Goal: Information Seeking & Learning: Learn about a topic

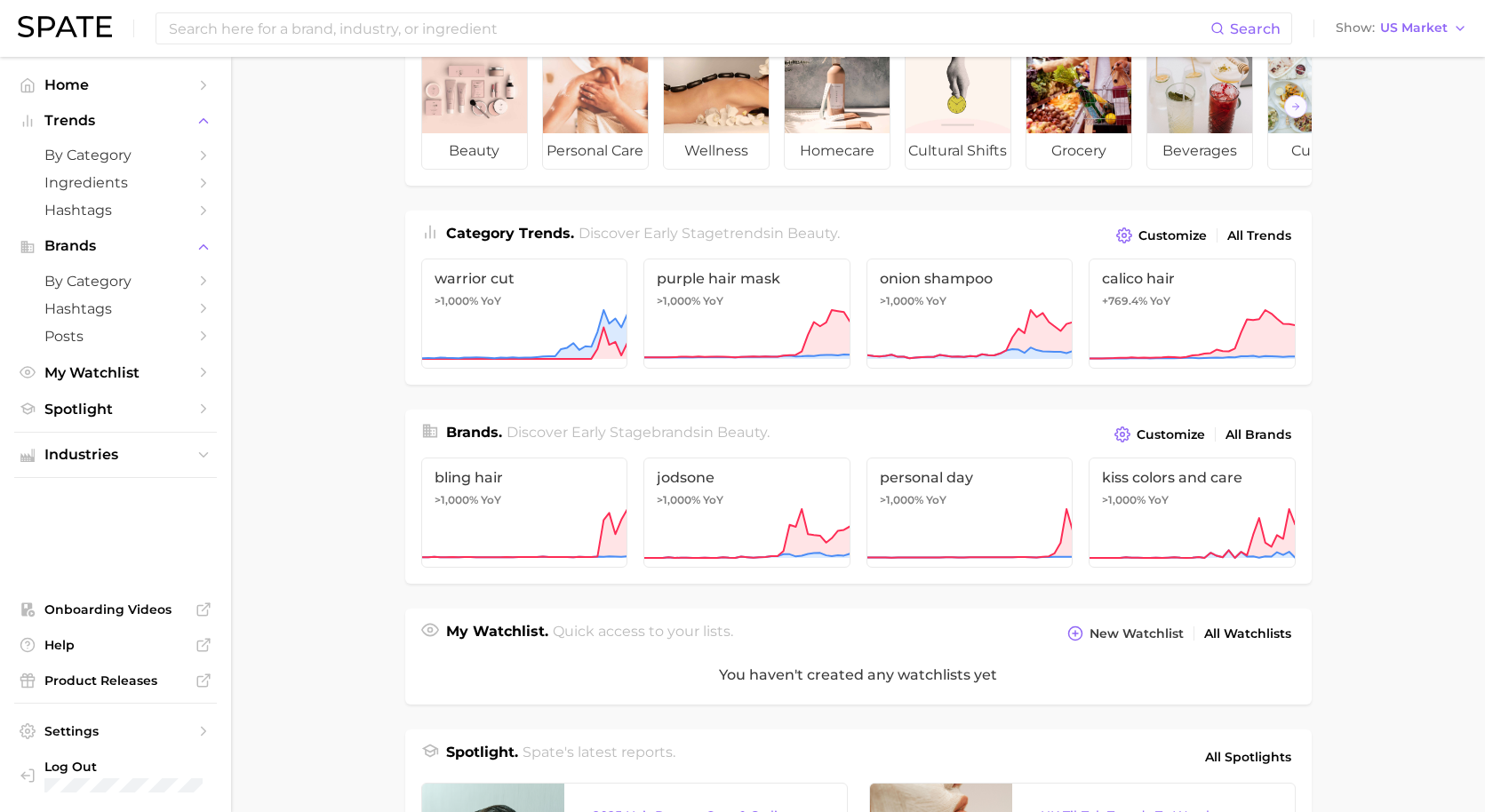
scroll to position [92, 0]
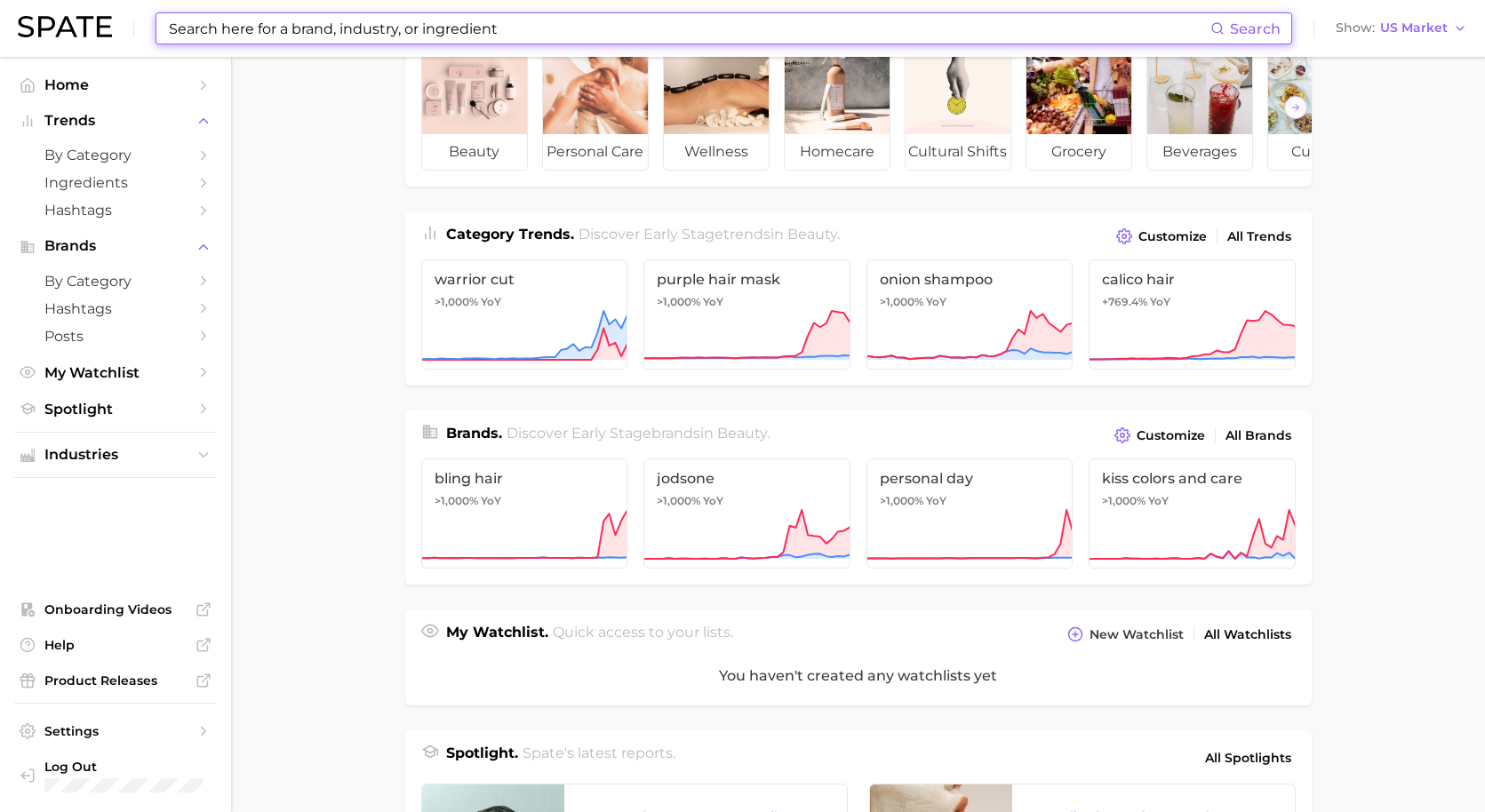
click at [326, 36] on input at bounding box center [689, 28] width 1043 height 30
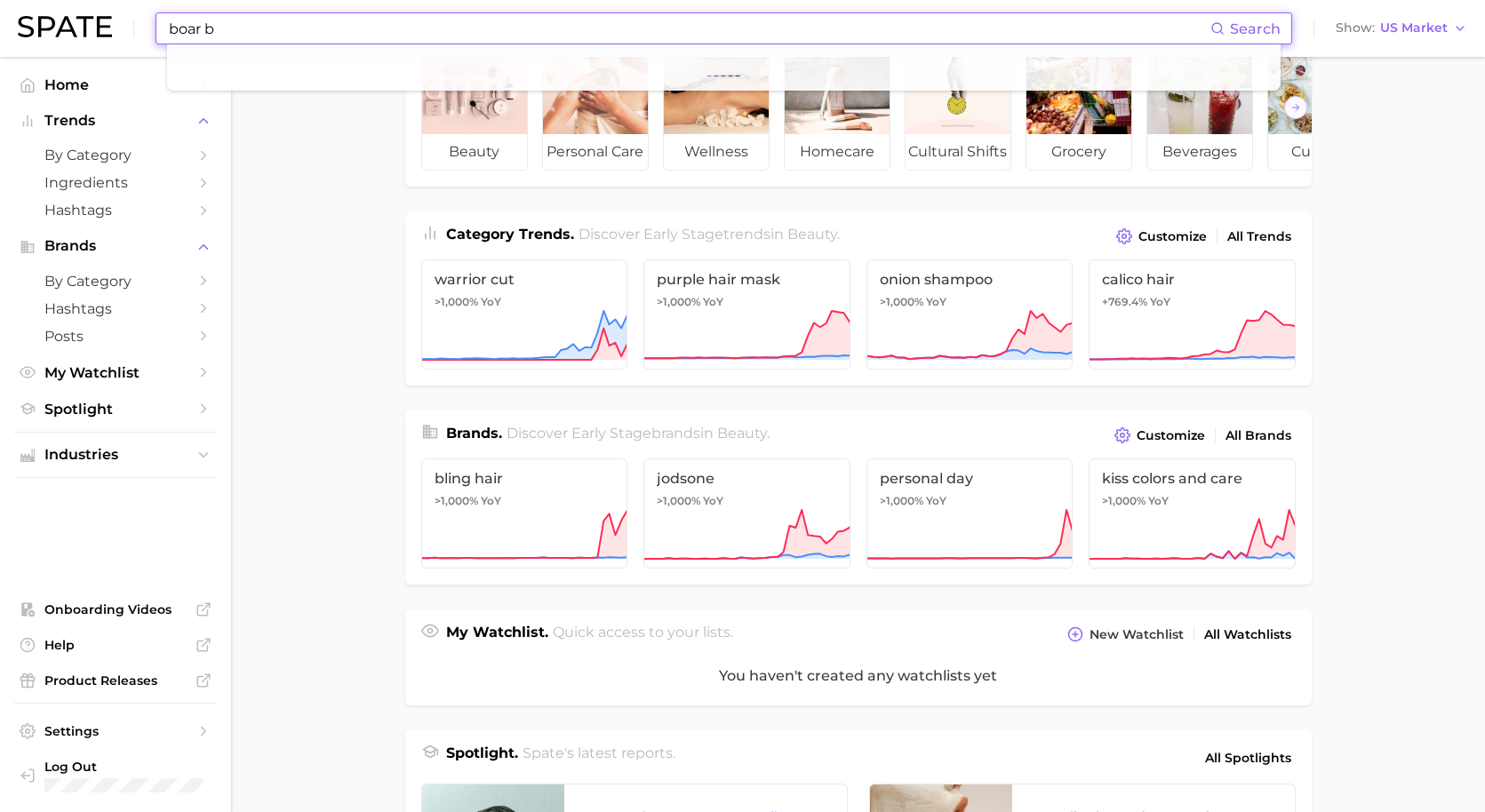
type input "boar b"
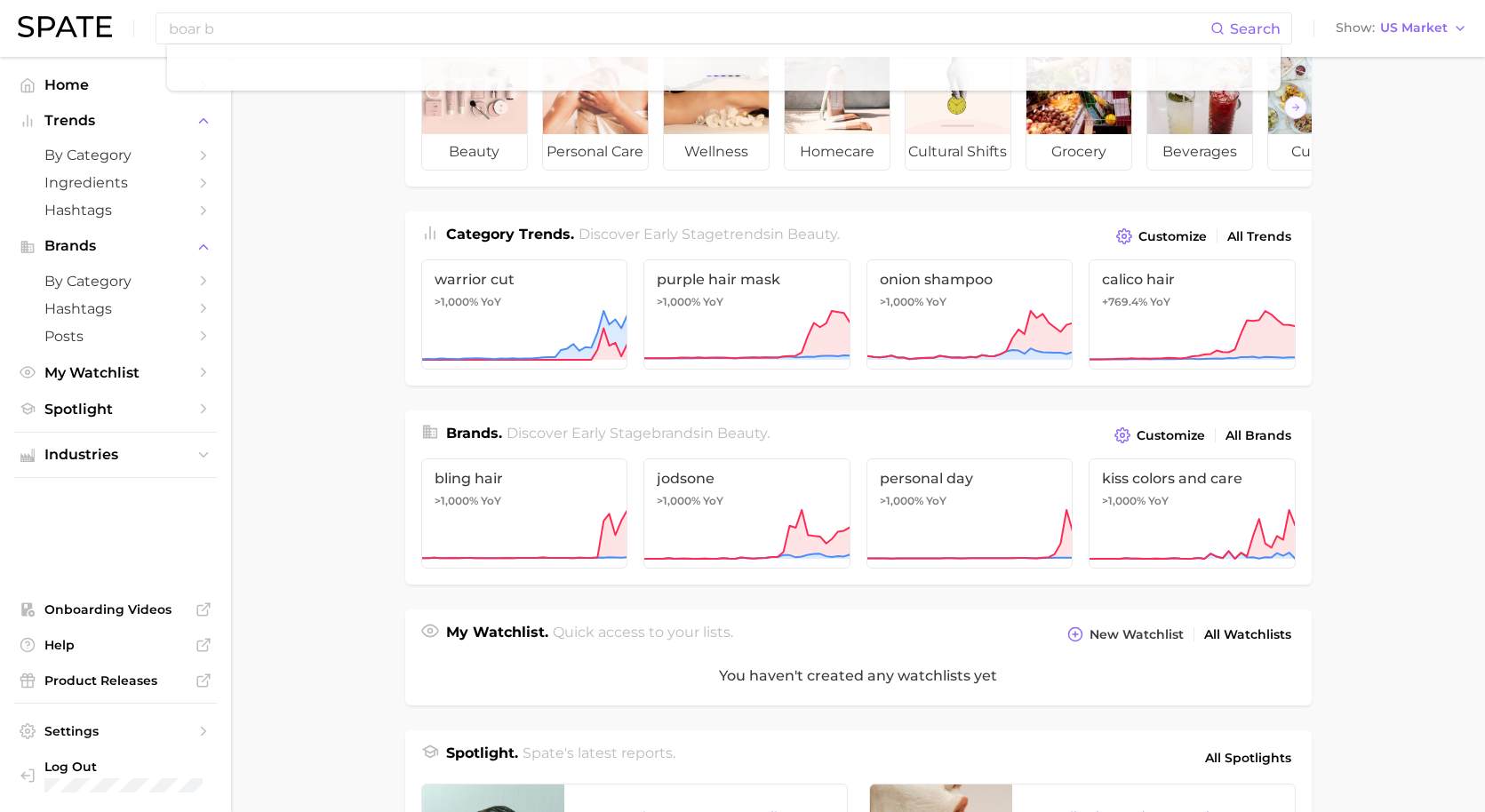
click at [283, 171] on main "Industries. Begin your search here. Data update: [DATE] beauty personal care we…" at bounding box center [858, 645] width 1254 height 1360
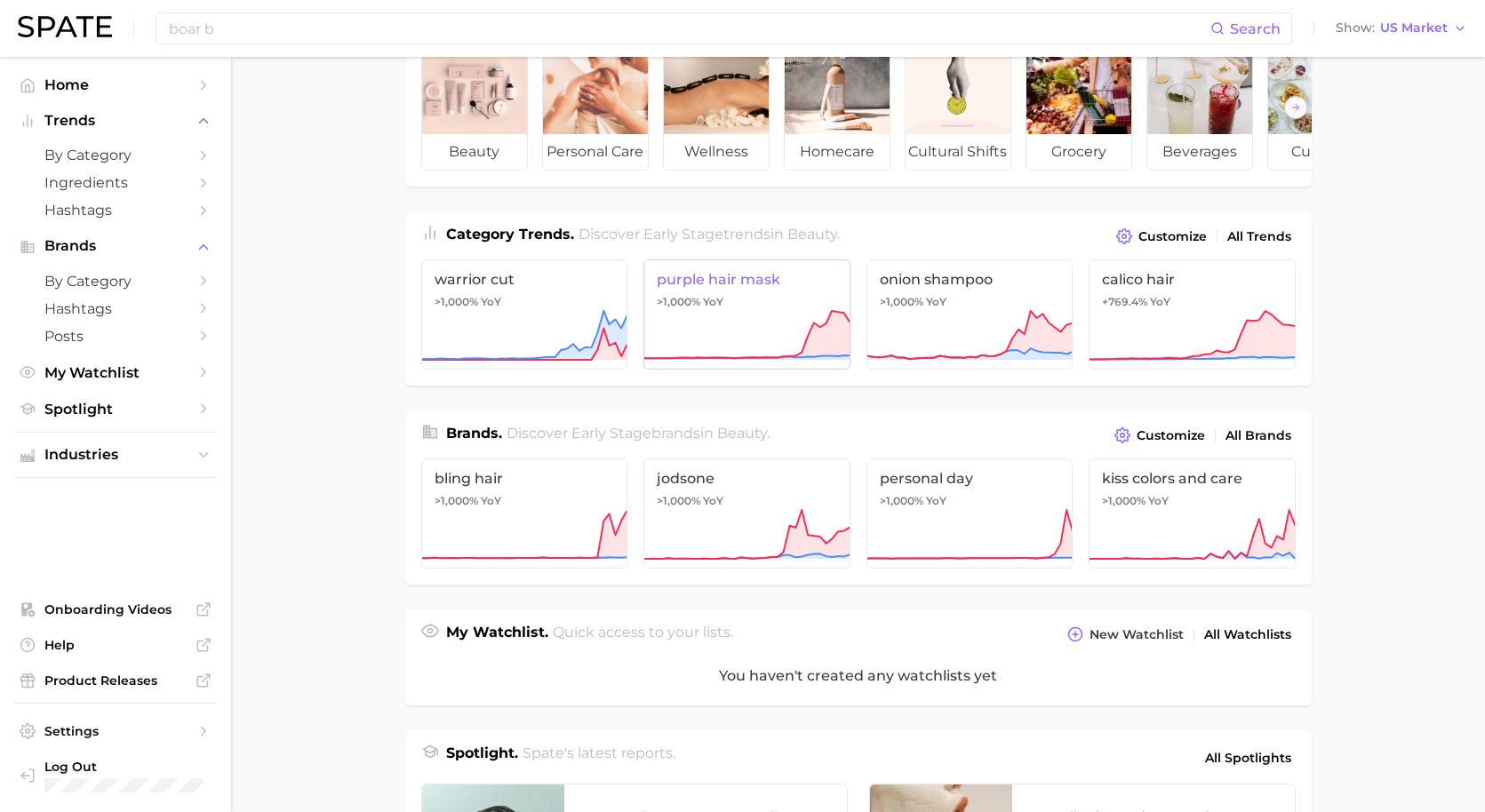
click at [748, 316] on icon at bounding box center [746, 336] width 207 height 53
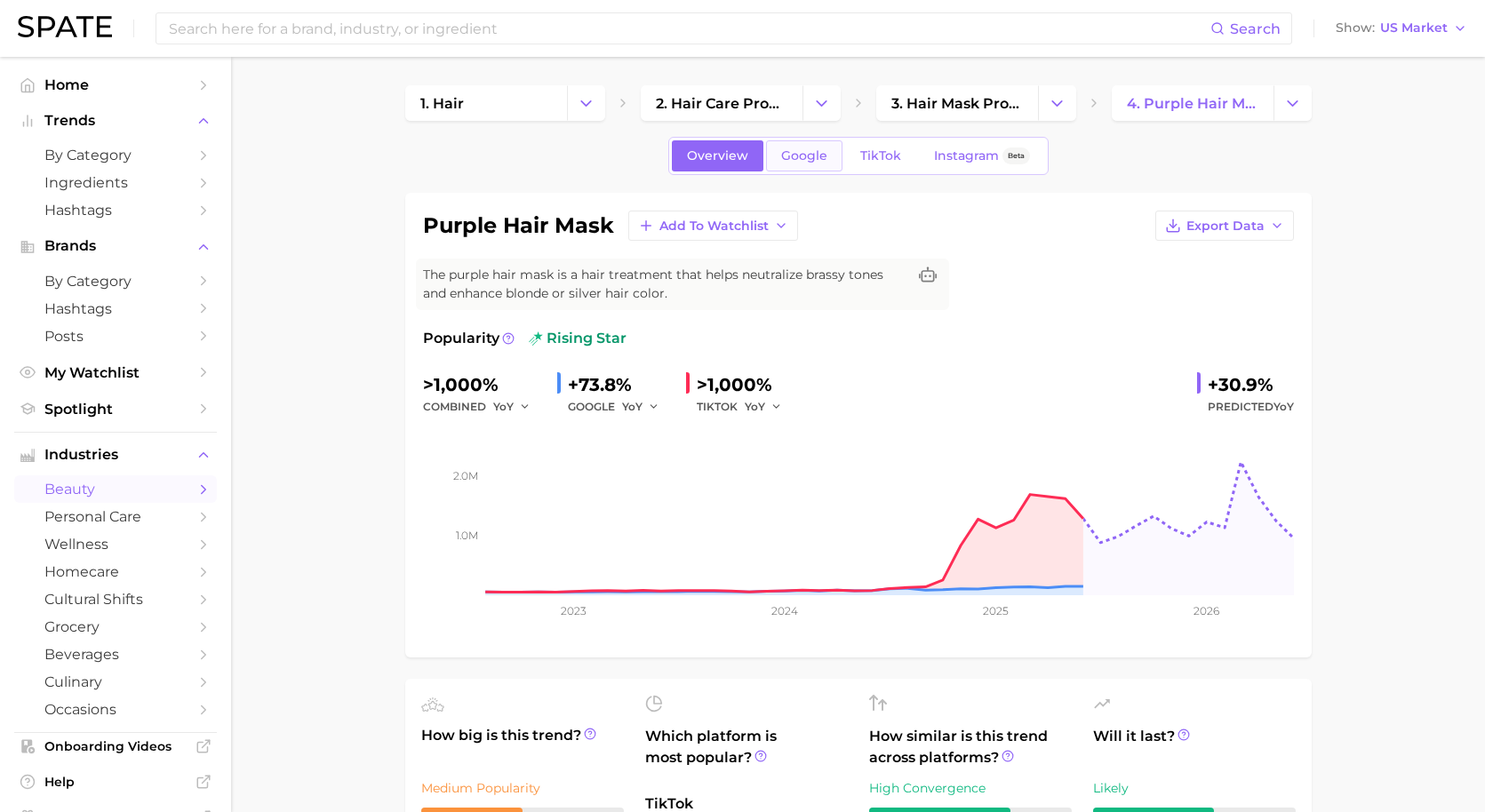
click at [814, 155] on span "Google" at bounding box center [804, 155] width 46 height 15
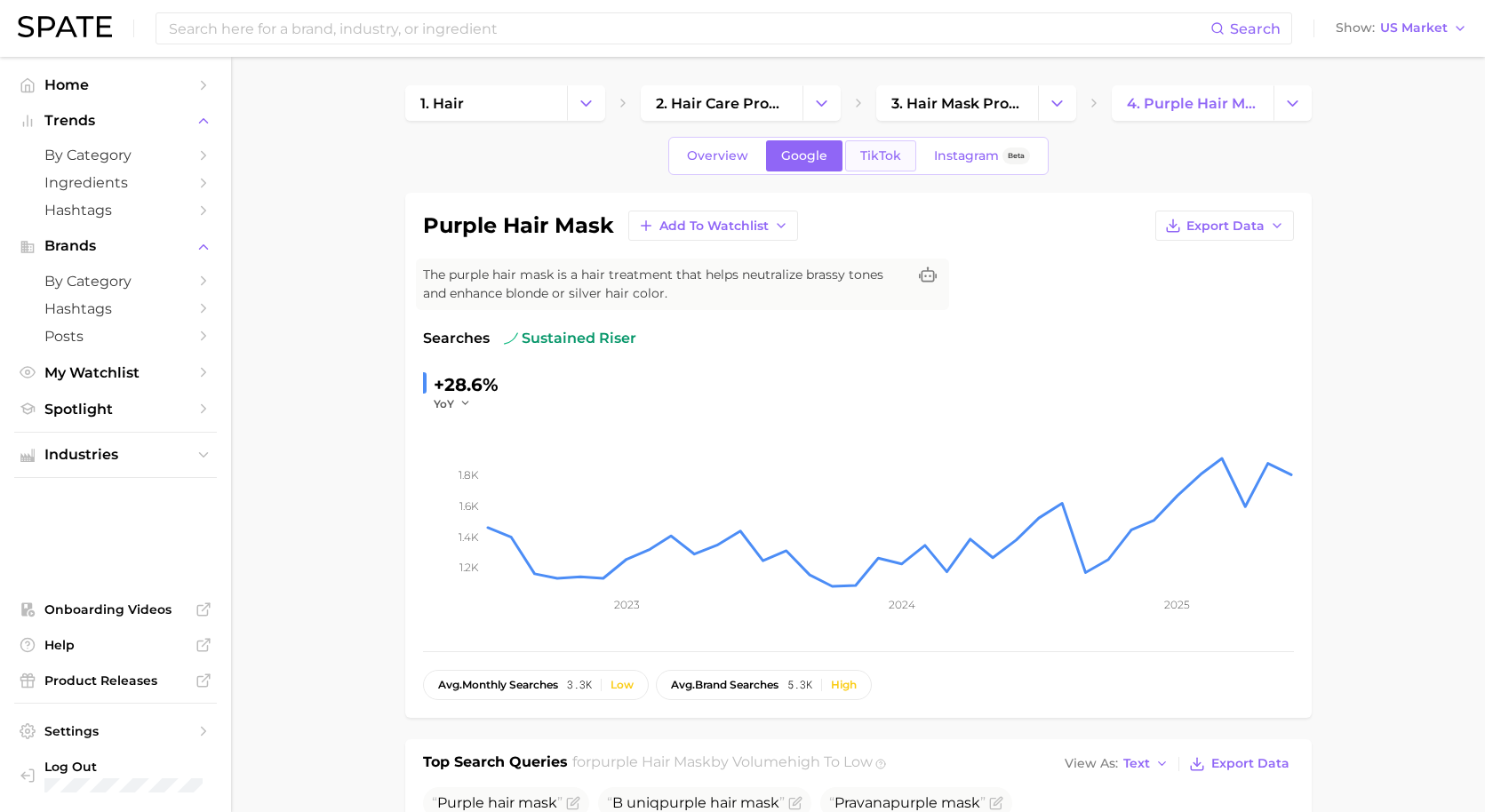
click at [853, 163] on link "TikTok" at bounding box center [881, 155] width 71 height 31
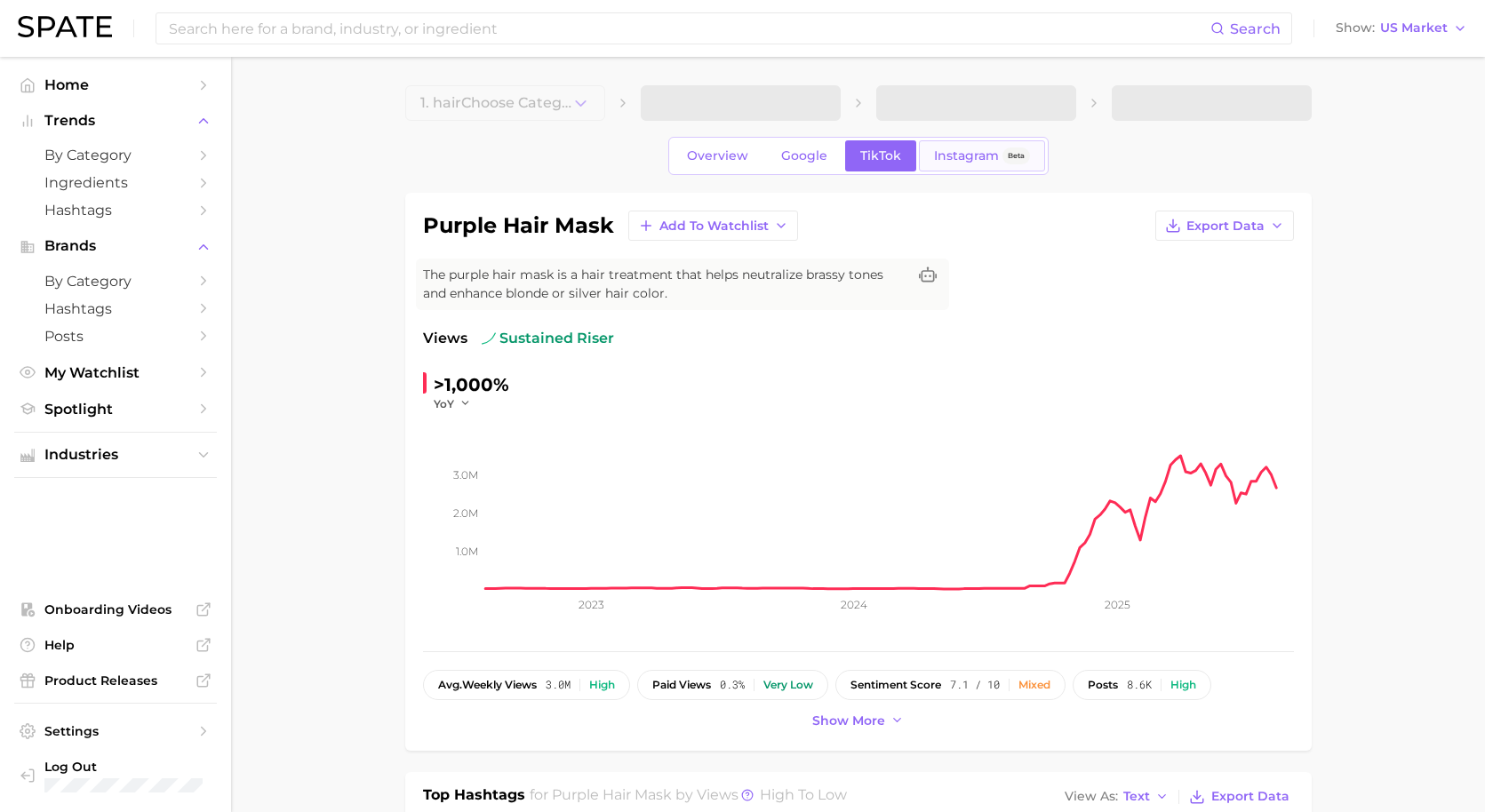
click at [942, 160] on span "Instagram" at bounding box center [966, 155] width 65 height 15
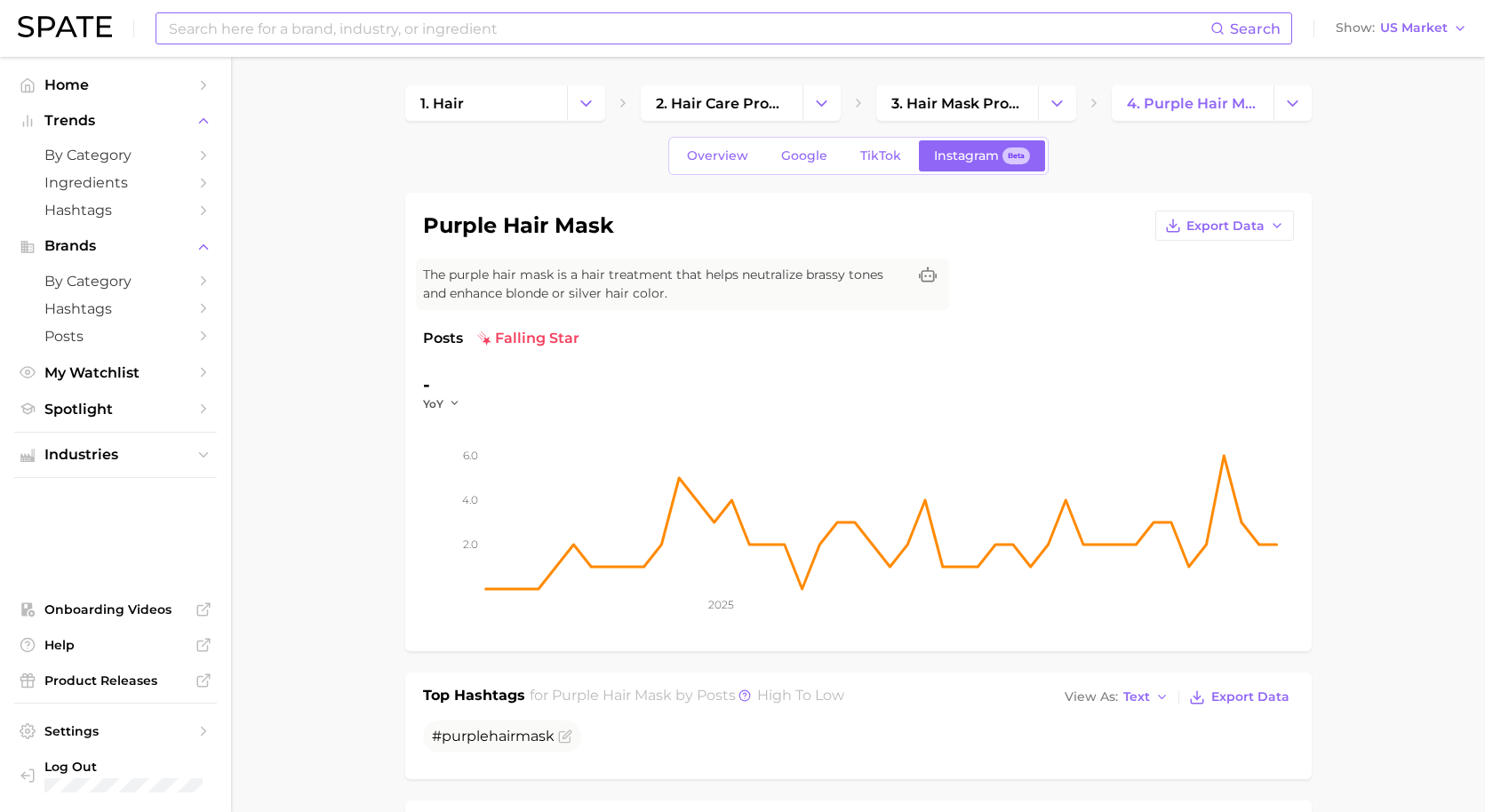
click at [421, 28] on input at bounding box center [689, 28] width 1043 height 30
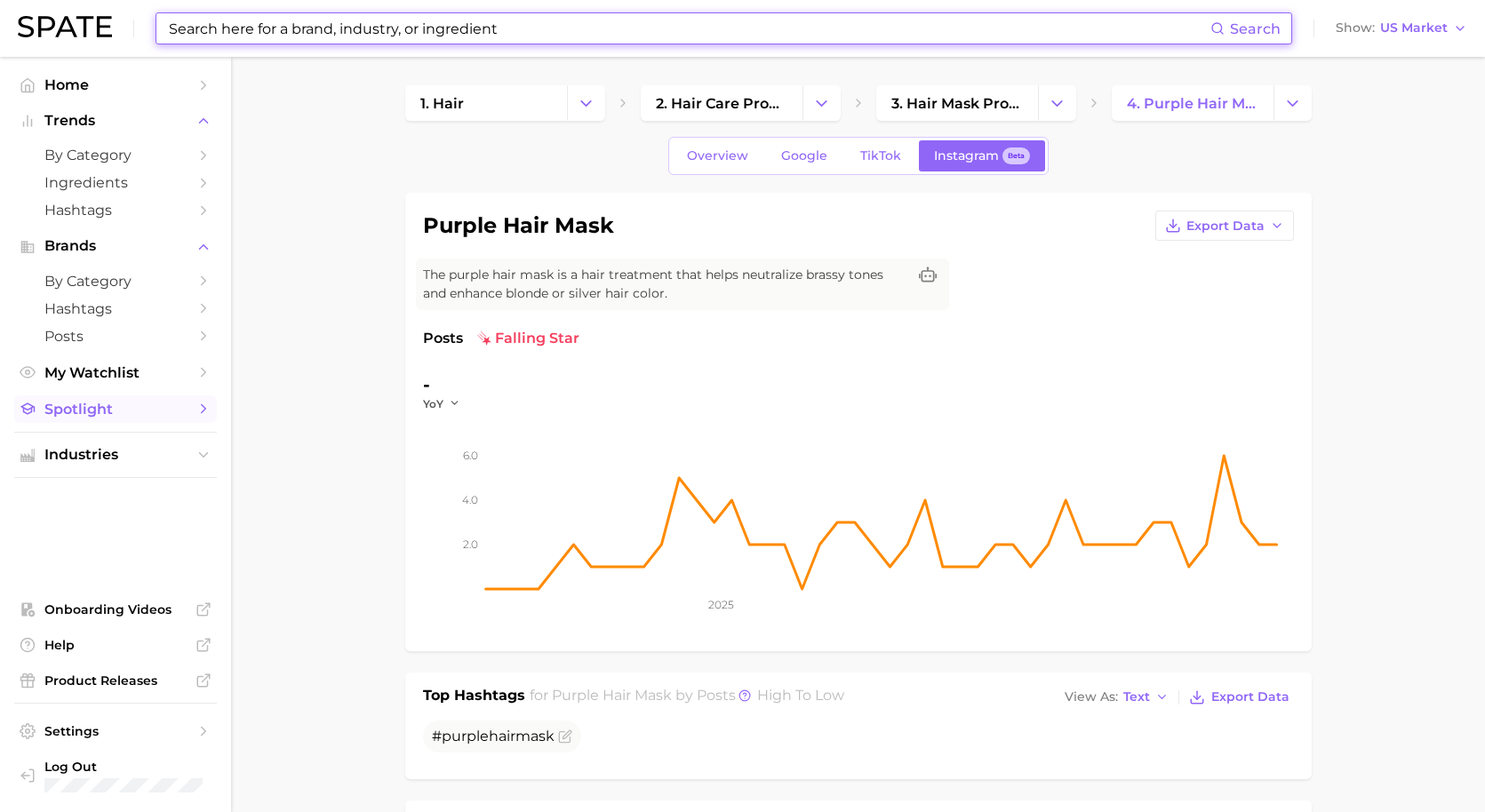
click at [88, 408] on span "Spotlight" at bounding box center [116, 409] width 142 height 17
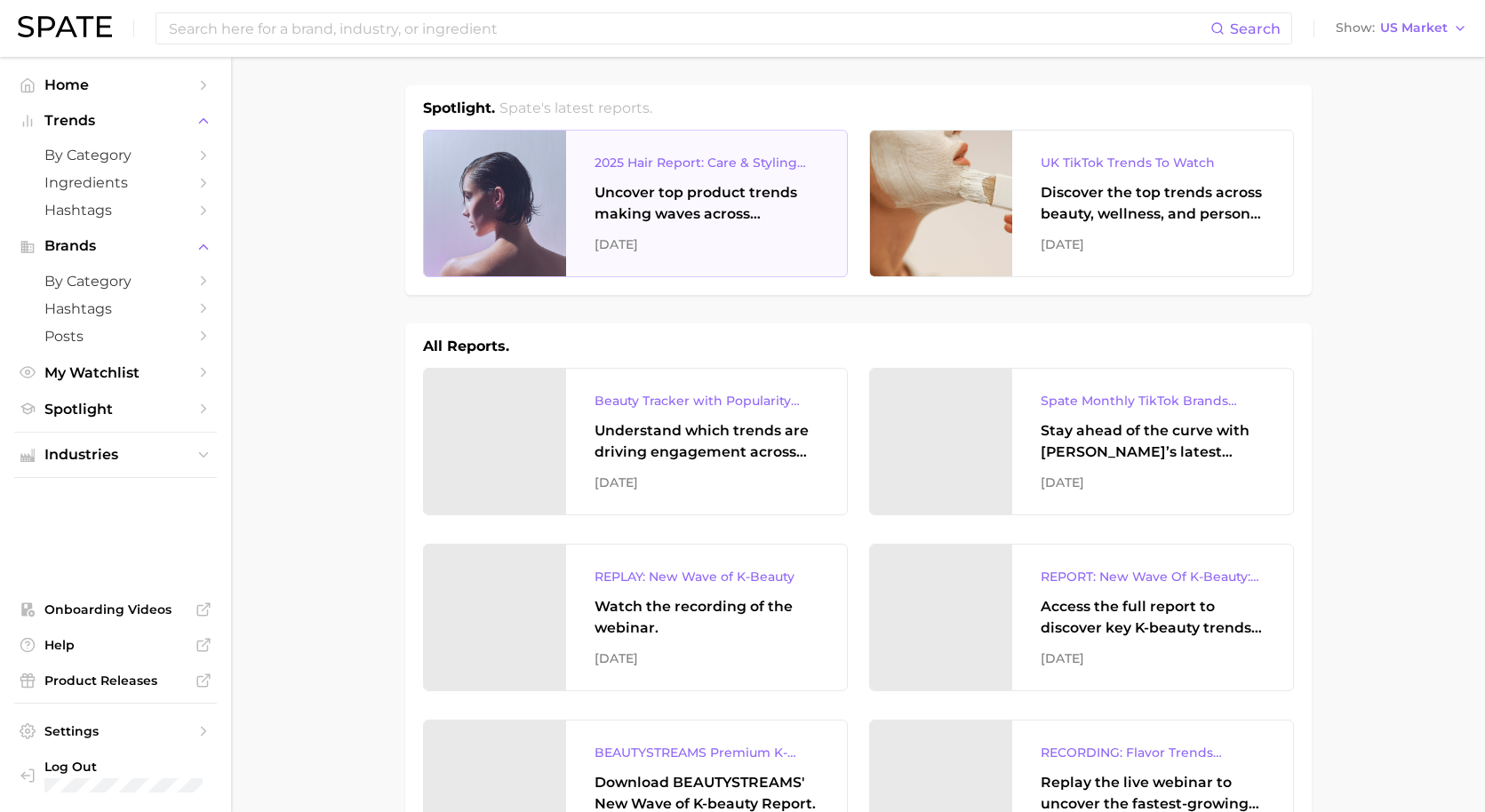
click at [696, 236] on div "[DATE]" at bounding box center [707, 244] width 224 height 21
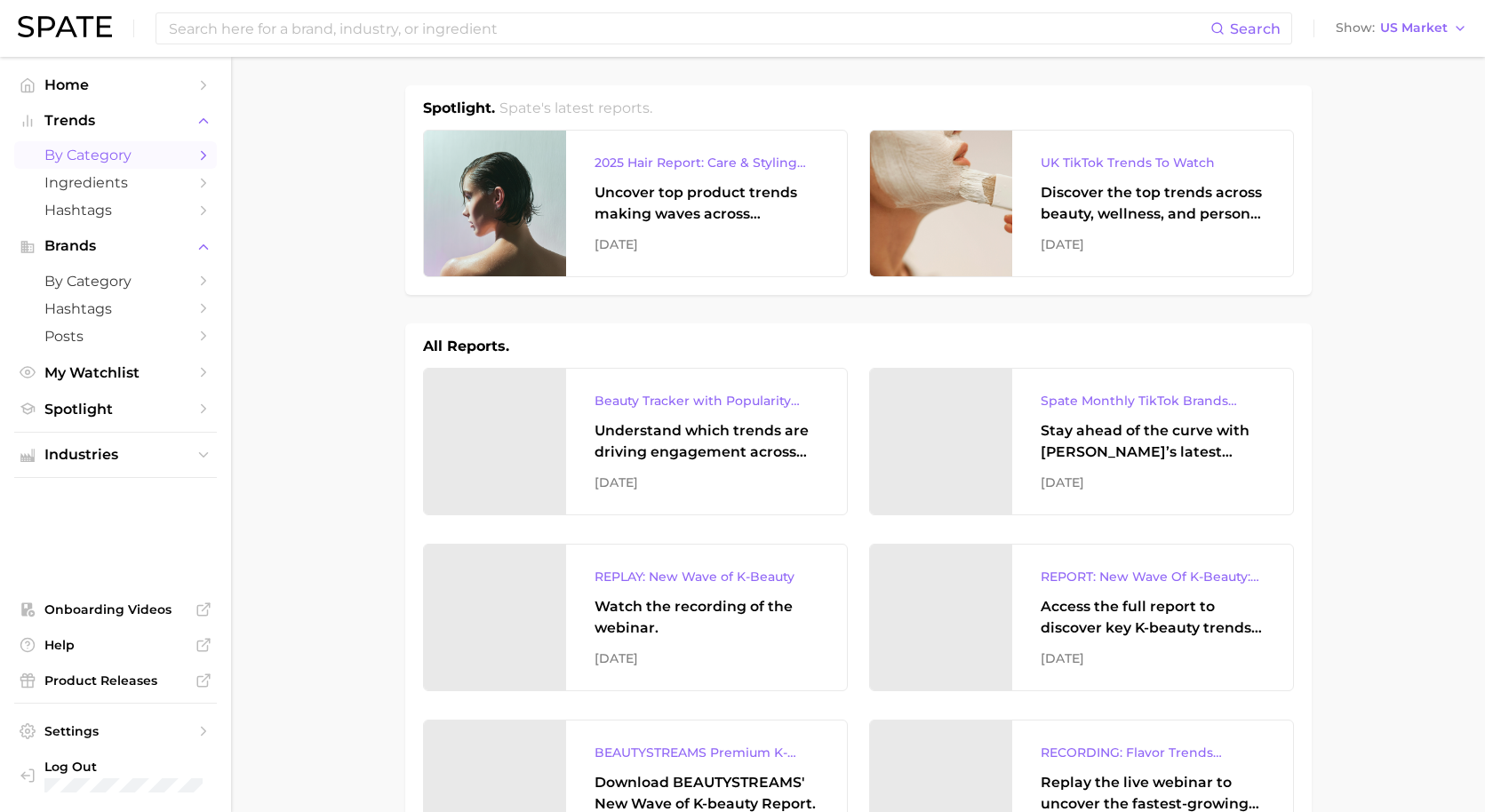
click at [96, 155] on span "by Category" at bounding box center [116, 155] width 142 height 17
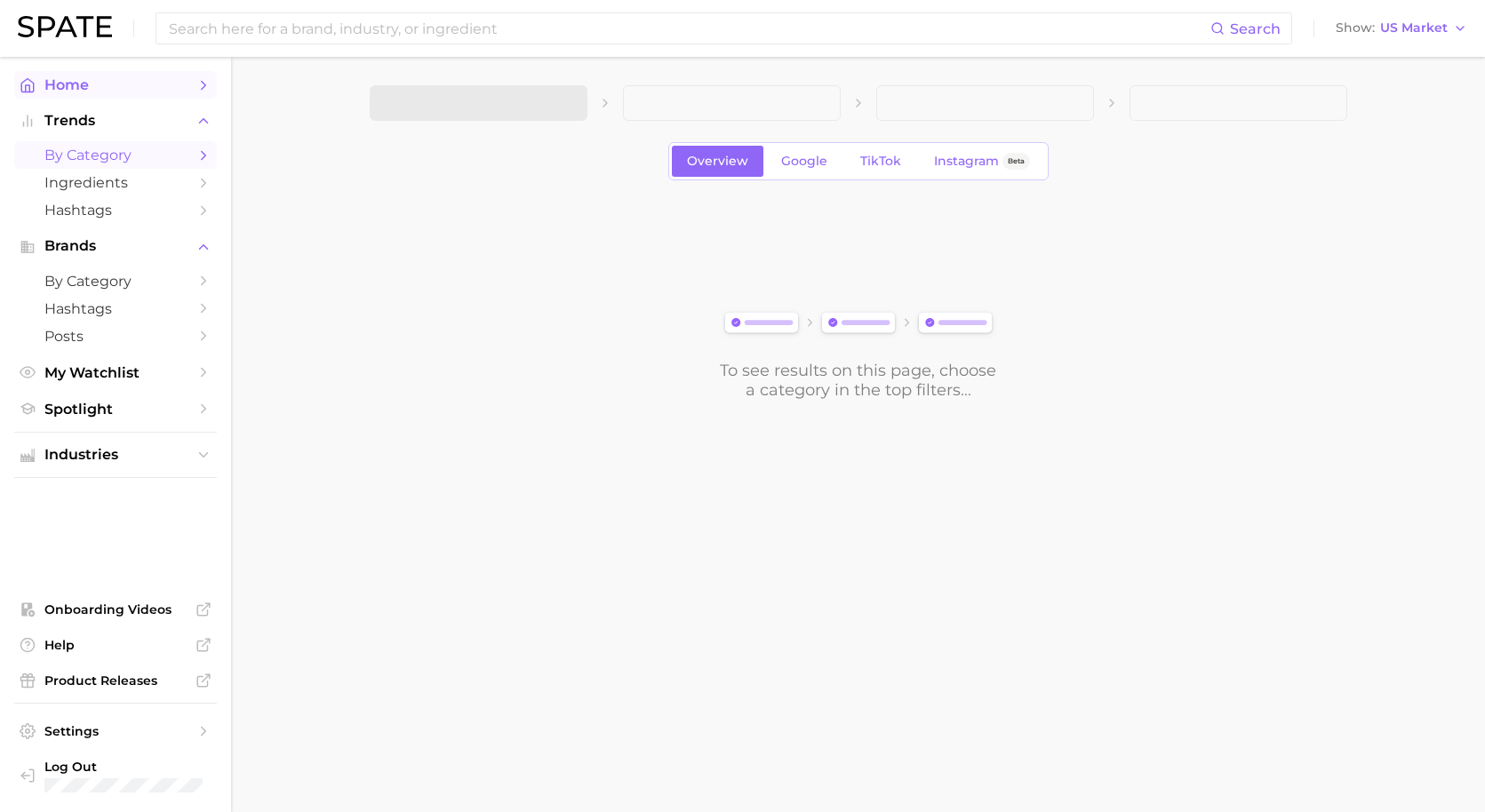
click at [73, 82] on span "Home" at bounding box center [116, 84] width 142 height 17
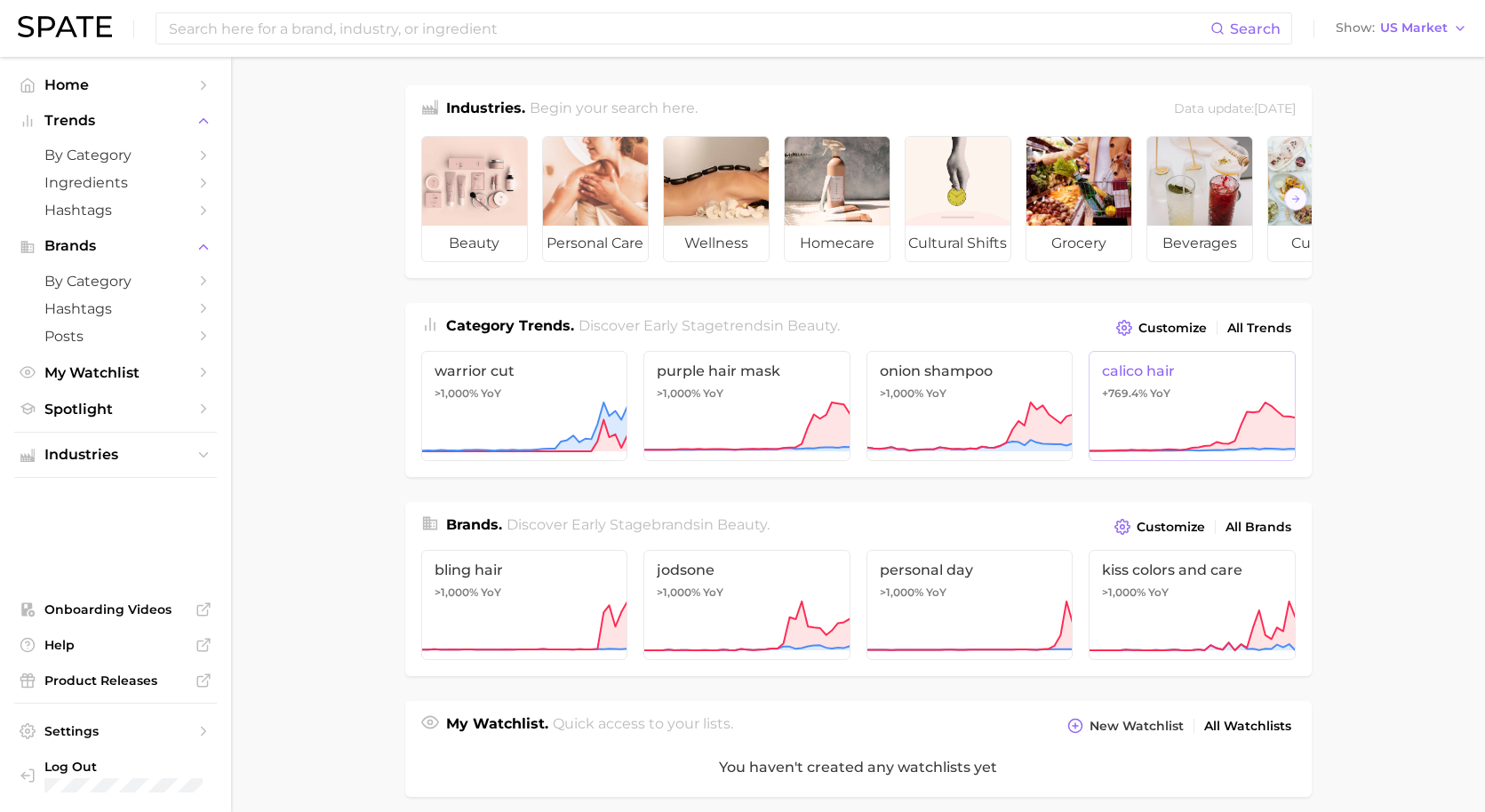
click at [1220, 414] on icon at bounding box center [1192, 427] width 207 height 53
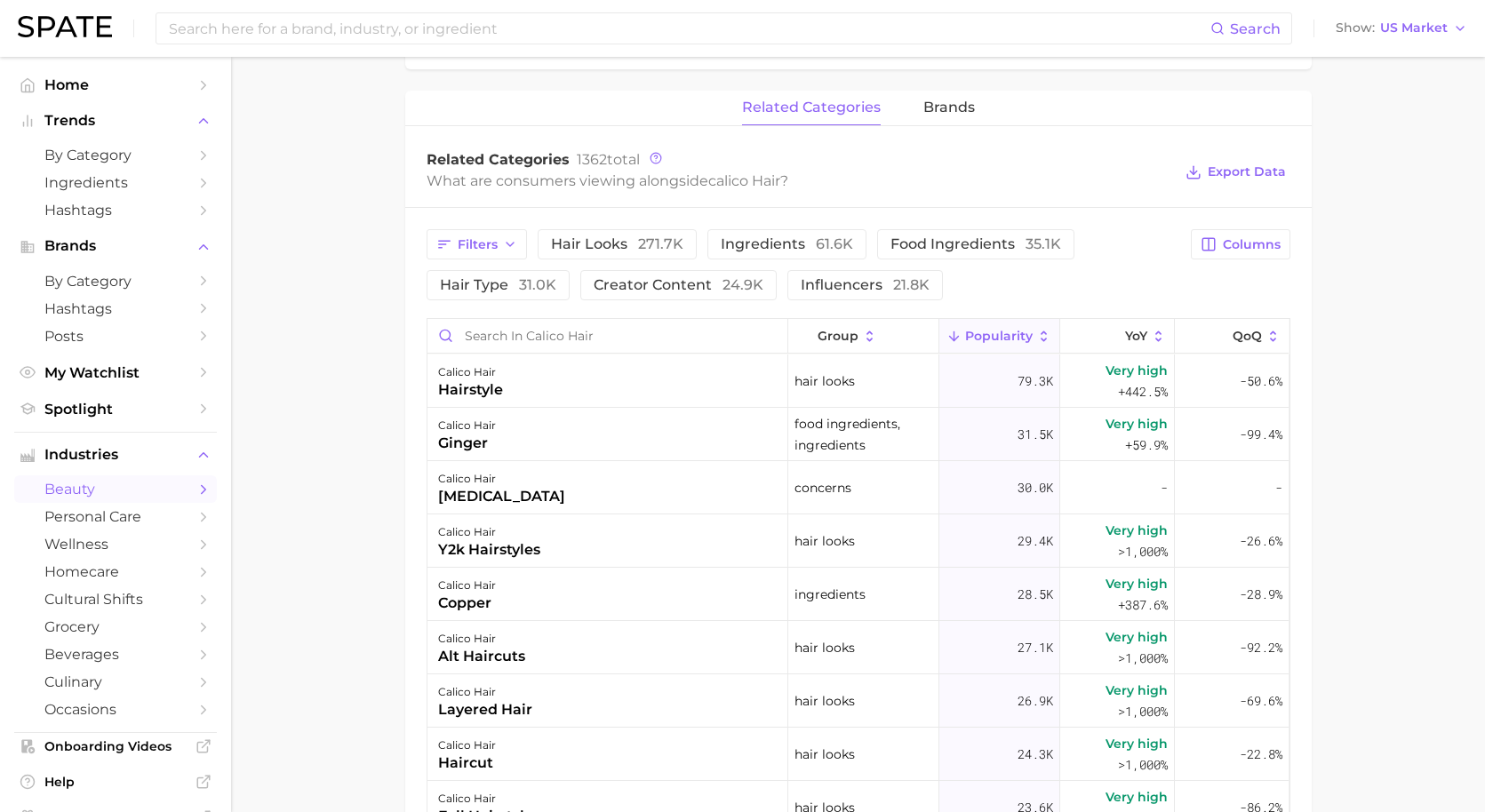
scroll to position [802, 0]
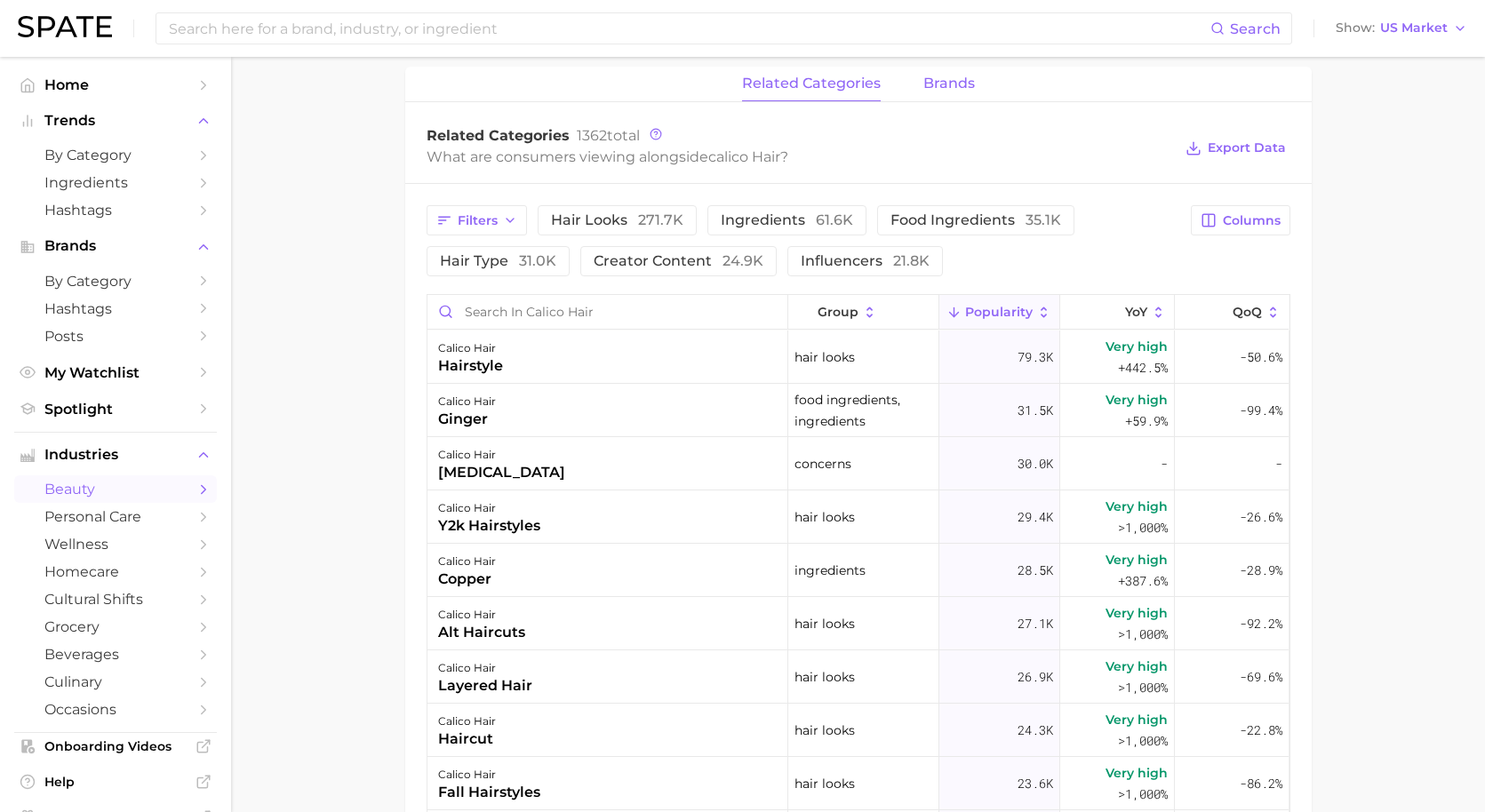
click at [936, 89] on span "brands" at bounding box center [949, 84] width 52 height 16
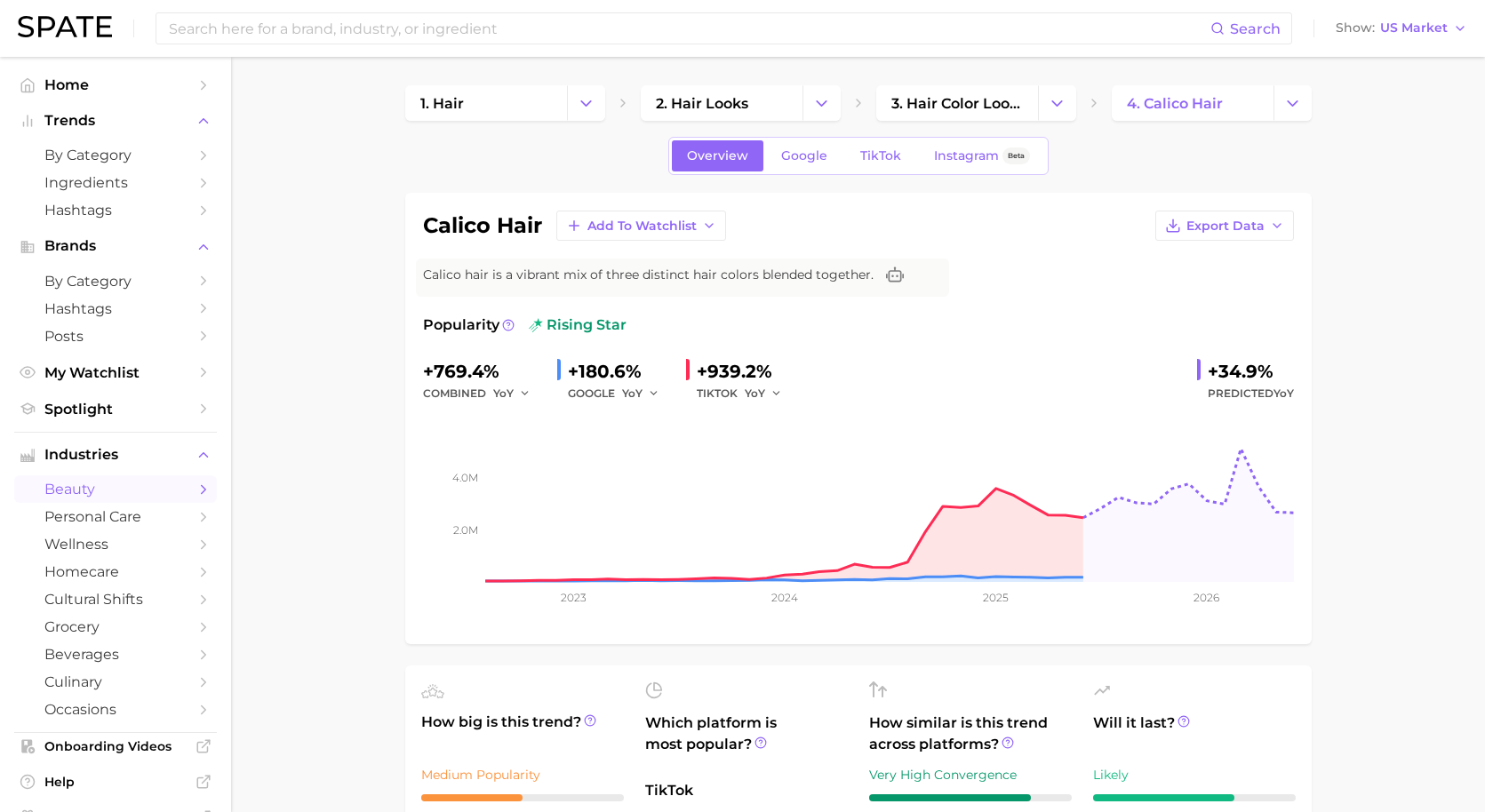
scroll to position [0, 0]
drag, startPoint x: 1134, startPoint y: 271, endPoint x: 1202, endPoint y: 194, distance: 102.7
click at [1135, 267] on div "calico hair Add to Watchlist Export Data Calico hair is a vibrant mix of three …" at bounding box center [858, 418] width 871 height 416
click at [1290, 108] on icon "Change Category" at bounding box center [1292, 103] width 19 height 19
